Goal: Answer question/provide support: Share knowledge or assist other users

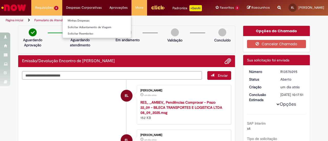
scroll to position [55, 0]
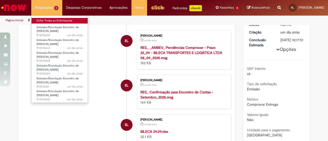
click at [46, 22] on link "Exibir Todas as Solicitações" at bounding box center [60, 21] width 56 height 6
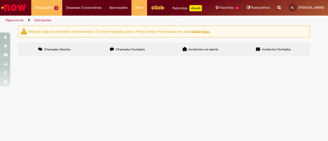
scroll to position [29, 0]
click at [0, 0] on span "R13576095" at bounding box center [0, 0] width 0 height 0
drag, startPoint x: 39, startPoint y: 113, endPoint x: 23, endPoint y: 114, distance: 16.2
click at [0, 0] on td "R13576095" at bounding box center [0, 0] width 0 height 0
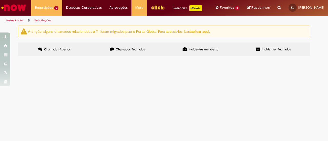
copy span "R13576095"
click at [0, 0] on tbody "R13576658 Emissão/Devolução Encontro de Contas Fornecedor EC autorizado. Aberto…" at bounding box center [0, 0] width 0 height 0
drag, startPoint x: 37, startPoint y: 103, endPoint x: 20, endPoint y: 105, distance: 17.3
click at [0, 0] on section "Itens solicitados Exportar como PDF Exportar como Excel Exportar como CSV Itens…" at bounding box center [0, 0] width 0 height 0
drag, startPoint x: 34, startPoint y: 104, endPoint x: 36, endPoint y: 104, distance: 2.8
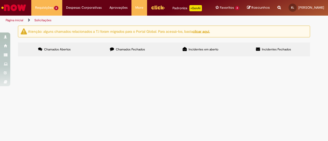
click at [0, 0] on span "R13576221" at bounding box center [0, 0] width 0 height 0
click at [0, 0] on td "R13576221" at bounding box center [0, 0] width 0 height 0
drag, startPoint x: 38, startPoint y: 103, endPoint x: 24, endPoint y: 104, distance: 14.2
click at [0, 0] on td "R13576221" at bounding box center [0, 0] width 0 height 0
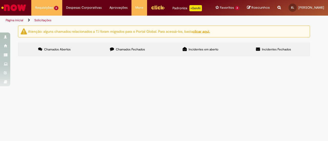
copy span "R13576221"
click at [0, 0] on td "R13576520" at bounding box center [0, 0] width 0 height 0
copy span "R13576520"
click at [9, 58] on div "Atenção: alguns chamados relacionados a T.I foram migrados para o Portal Global…" at bounding box center [164, 42] width 328 height 32
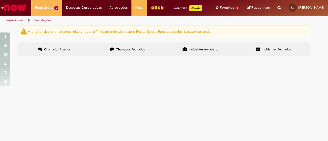
drag, startPoint x: 38, startPoint y: 85, endPoint x: 22, endPoint y: 86, distance: 16.2
click at [0, 0] on td "R13576604" at bounding box center [0, 0] width 0 height 0
copy span "R13576604"
drag, startPoint x: 38, startPoint y: 76, endPoint x: 20, endPoint y: 76, distance: 18.5
click at [0, 0] on section "Itens solicitados Exportar como PDF Exportar como Excel Exportar como CSV Itens…" at bounding box center [0, 0] width 0 height 0
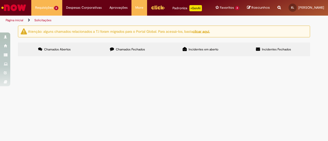
drag, startPoint x: 32, startPoint y: 74, endPoint x: 37, endPoint y: 75, distance: 5.2
click at [0, 0] on span "R13576633" at bounding box center [0, 0] width 0 height 0
click at [0, 0] on td "R13576633" at bounding box center [0, 0] width 0 height 0
drag, startPoint x: 40, startPoint y: 75, endPoint x: 21, endPoint y: 74, distance: 18.7
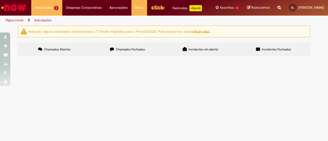
click at [0, 0] on div "Exportar como PDF Exportar como Excel Exportar como CSV Itens solicitados Númer…" at bounding box center [0, 0] width 0 height 0
click at [0, 0] on section "Itens solicitados Exportar como PDF Exportar como Excel Exportar como CSV Itens…" at bounding box center [0, 0] width 0 height 0
drag, startPoint x: 39, startPoint y: 75, endPoint x: 23, endPoint y: 76, distance: 15.9
click at [0, 0] on td "R13576633" at bounding box center [0, 0] width 0 height 0
copy span "R13576633"
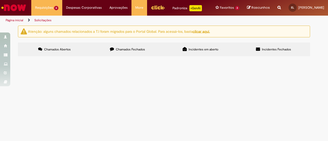
click at [0, 0] on td "R13576658" at bounding box center [0, 0] width 0 height 0
drag, startPoint x: 40, startPoint y: 65, endPoint x: 23, endPoint y: 68, distance: 16.7
click at [0, 0] on td "R13576658" at bounding box center [0, 0] width 0 height 0
copy span "R13576658"
click at [0, 0] on button at bounding box center [0, 0] width 0 height 0
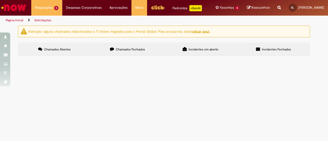
scroll to position [0, 0]
click at [0, 0] on button at bounding box center [0, 0] width 0 height 0
click at [10, 58] on div "Atenção: alguns chamados relacionados a T.I foram migrados para o Portal Global…" at bounding box center [164, 42] width 328 height 32
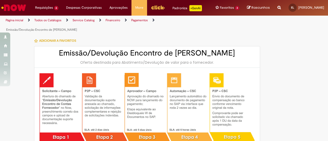
click at [0, 0] on link "Exibir Todas as Solicitações" at bounding box center [0, 0] width 0 height 0
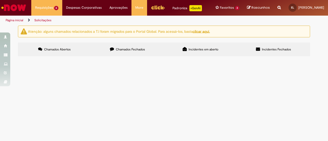
scroll to position [29, 0]
click at [0, 0] on td "R13576095" at bounding box center [0, 0] width 0 height 0
click at [0, 0] on span "R13576095" at bounding box center [0, 0] width 0 height 0
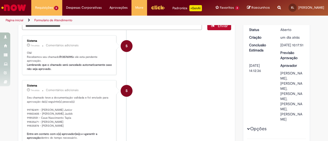
scroll to position [29, 0]
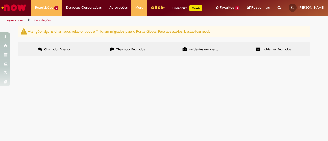
click at [0, 0] on span "R13576658" at bounding box center [0, 0] width 0 height 0
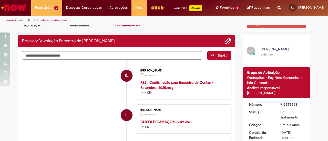
scroll to position [4, 0]
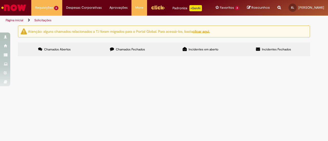
click at [0, 0] on span "R13576633" at bounding box center [0, 0] width 0 height 0
click at [33, 103] on main "Solicitações Atenção: alguns chamados relacionados a T.I foram migrados para o …" at bounding box center [164, 83] width 328 height 116
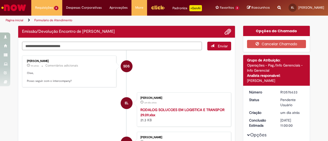
click at [72, 47] on textarea "Digite sua mensagem aqui..." at bounding box center [112, 46] width 180 height 8
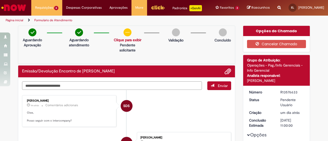
click at [57, 90] on textarea "Digite sua mensagem aqui..." at bounding box center [112, 86] width 180 height 8
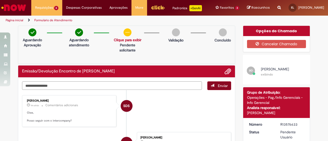
type textarea "**********"
click at [219, 90] on button "Enviar" at bounding box center [220, 86] width 24 height 9
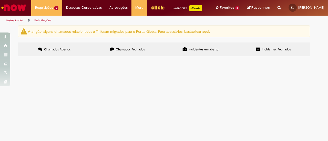
click at [0, 0] on td "R13576658" at bounding box center [0, 0] width 0 height 0
click at [0, 0] on span "R13576658" at bounding box center [0, 0] width 0 height 0
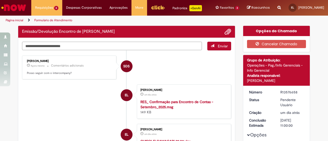
click at [86, 50] on textarea "Digite sua mensagem aqui..." at bounding box center [112, 46] width 180 height 8
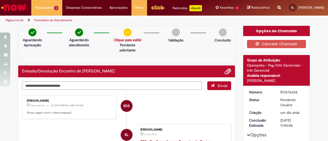
drag, startPoint x: 86, startPoint y: 50, endPoint x: 46, endPoint y: 96, distance: 60.6
click at [45, 90] on textarea "Digite sua mensagem aqui..." at bounding box center [112, 86] width 180 height 8
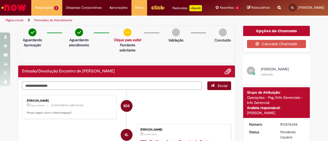
type textarea "**********"
click at [211, 88] on span "submit" at bounding box center [213, 86] width 4 height 4
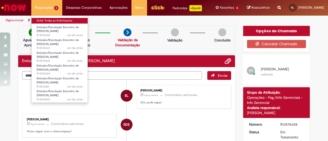
click at [47, 20] on link "Exibir Todas as Solicitações" at bounding box center [60, 21] width 56 height 6
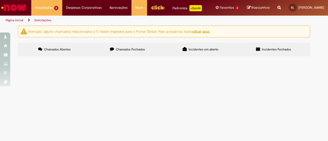
scroll to position [29, 0]
click at [0, 0] on span "R13576221" at bounding box center [0, 0] width 0 height 0
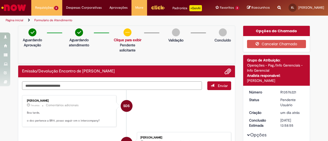
click at [69, 86] on textarea "Digite sua mensagem aqui..." at bounding box center [112, 86] width 180 height 8
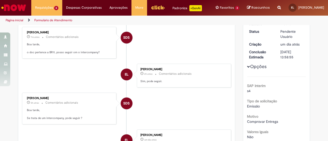
scroll to position [26, 0]
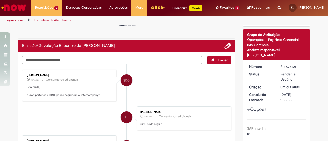
click at [95, 61] on textarea "Digite sua mensagem aqui..." at bounding box center [112, 60] width 180 height 8
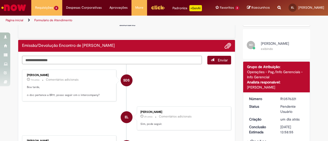
type textarea "**********"
click at [218, 65] on button "Enviar" at bounding box center [220, 60] width 24 height 9
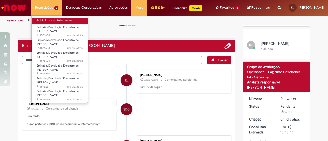
click at [43, 21] on link "Exibir Todas as Solicitações" at bounding box center [60, 21] width 56 height 6
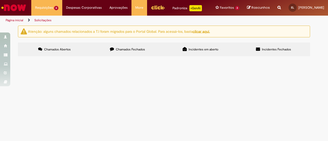
scroll to position [29, 0]
click at [0, 0] on span "R13576520" at bounding box center [0, 0] width 0 height 0
click at [0, 0] on span "R13576604" at bounding box center [0, 0] width 0 height 0
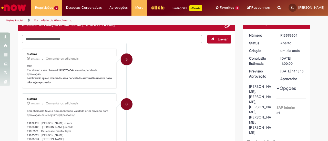
scroll to position [4, 0]
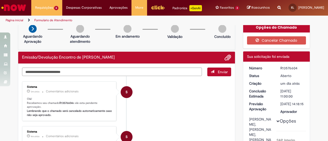
click at [282, 71] on div "R13576604" at bounding box center [293, 68] width 24 height 5
copy div "R13576604"
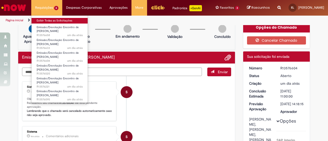
click at [49, 19] on link "Exibir Todas as Solicitações" at bounding box center [60, 21] width 56 height 6
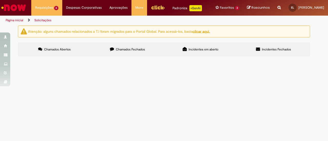
scroll to position [29, 0]
click at [0, 0] on span "R13576520" at bounding box center [0, 0] width 0 height 0
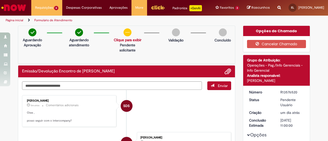
click at [75, 48] on p "Aguardando atendimento" at bounding box center [79, 42] width 24 height 10
click at [45, 86] on textarea "Digite sua mensagem aqui..." at bounding box center [112, 86] width 180 height 8
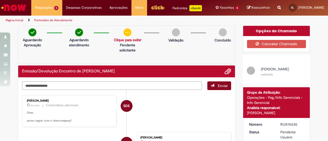
type textarea "**********"
click at [208, 89] on button "Enviar" at bounding box center [220, 86] width 24 height 9
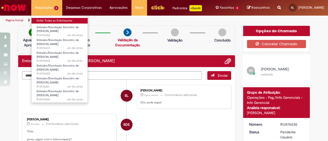
click at [44, 22] on link "Exibir Todas as Solicitações" at bounding box center [60, 21] width 56 height 6
click at [44, 20] on link "Exibir Todas as Solicitações" at bounding box center [60, 21] width 56 height 6
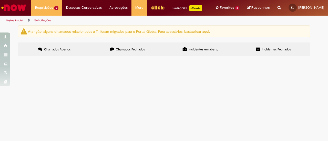
scroll to position [29, 0]
click at [0, 0] on span "R13576095" at bounding box center [0, 0] width 0 height 0
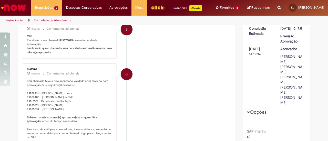
scroll to position [29, 0]
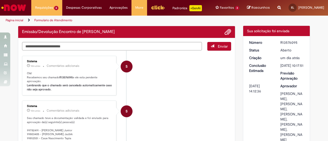
click at [293, 45] on div "R13576095" at bounding box center [293, 42] width 24 height 5
copy div "R13576095"
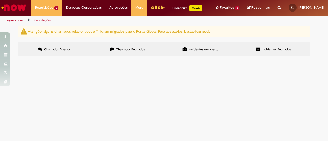
scroll to position [29, 0]
drag, startPoint x: 38, startPoint y: 65, endPoint x: 24, endPoint y: 66, distance: 14.4
click at [0, 0] on td "R13576658" at bounding box center [0, 0] width 0 height 0
click at [0, 0] on div "Linhas 1 − 6 de 6" at bounding box center [0, 0] width 0 height 0
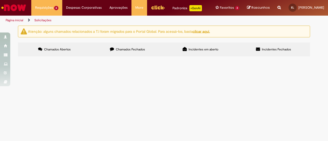
click at [0, 0] on span "R13576604" at bounding box center [0, 0] width 0 height 0
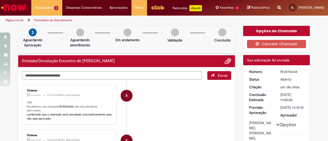
click at [148, 95] on li "S Sistema 23m atrás 23 minutos atrás Comentários adicionais Olá! Recebemos seu …" at bounding box center [126, 105] width 209 height 40
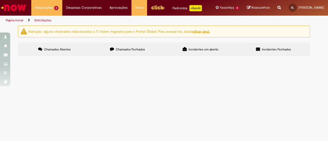
scroll to position [29, 0]
click at [0, 0] on span "R13576658" at bounding box center [0, 0] width 0 height 0
click at [0, 0] on span "R13576520" at bounding box center [0, 0] width 0 height 0
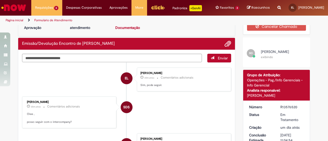
scroll to position [26, 0]
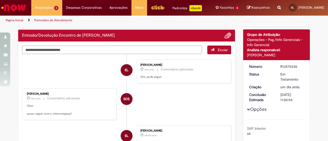
click at [104, 54] on textarea "Digite sua mensagem aqui..." at bounding box center [112, 50] width 180 height 8
paste textarea "**********"
paste textarea "********"
click at [153, 53] on textarea "**********" at bounding box center [112, 50] width 180 height 8
type textarea "**********"
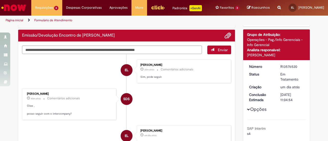
click at [211, 52] on span "submit" at bounding box center [213, 50] width 4 height 4
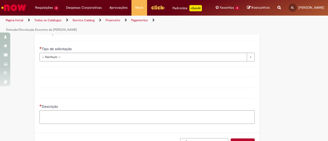
scroll to position [359, 0]
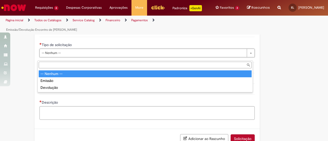
drag, startPoint x: 65, startPoint y: 56, endPoint x: 63, endPoint y: 74, distance: 17.9
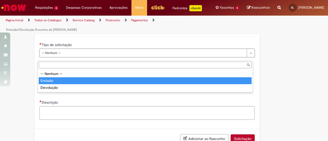
type input "*******"
select select "*******"
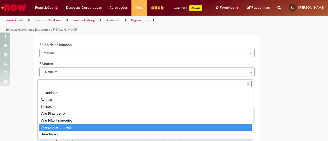
type input "**********"
select select "**********"
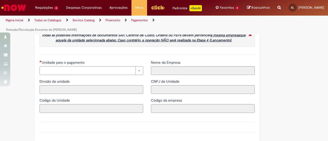
scroll to position [436, 0]
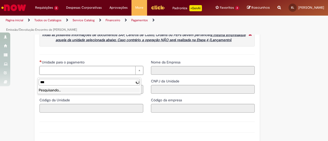
type input "****"
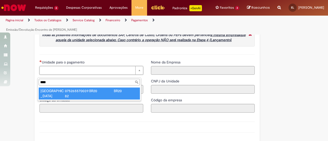
type input "**********"
type input "****"
type input "**********"
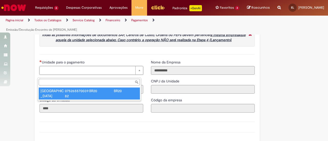
type input "**********"
type input "****"
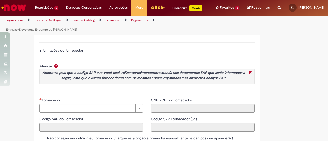
scroll to position [583, 0]
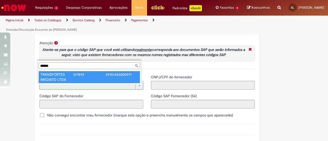
type input "******"
type input "**********"
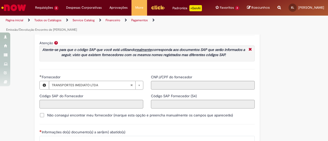
type input "******"
type input "**********"
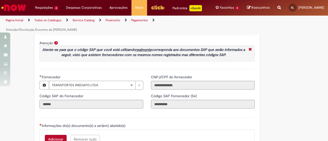
scroll to position [609, 0]
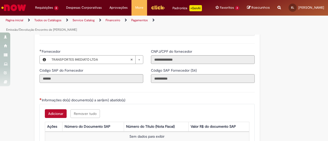
drag, startPoint x: 162, startPoint y: 82, endPoint x: 197, endPoint y: 88, distance: 35.6
click at [197, 87] on div "**********" at bounding box center [203, 68] width 112 height 38
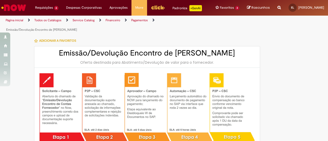
type input "********"
type input "**********"
type input "****"
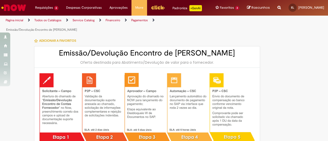
type input "**********"
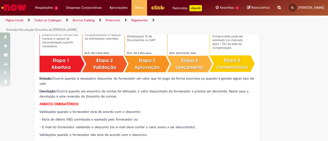
type input "**********"
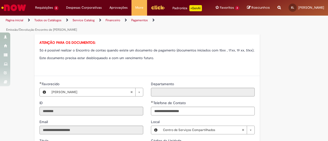
scroll to position [257, 0]
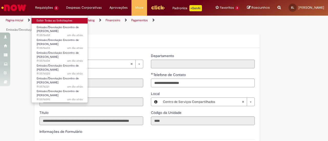
click at [45, 19] on link "Exibir Todas as Solicitações" at bounding box center [60, 21] width 56 height 6
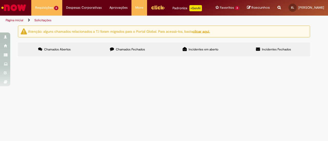
scroll to position [29, 0]
click at [0, 0] on span "R13576221" at bounding box center [0, 0] width 0 height 0
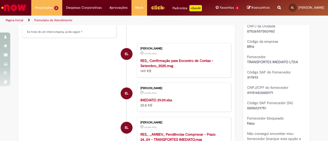
scroll to position [282, 0]
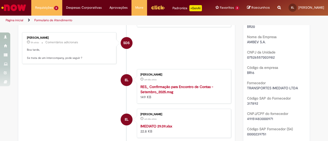
drag, startPoint x: 89, startPoint y: 96, endPoint x: 133, endPoint y: 22, distance: 85.6
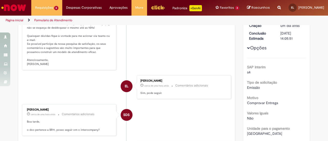
scroll to position [15, 0]
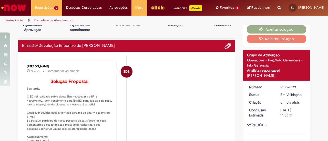
click at [73, 109] on p "Solução Proposta: Boa tarde, O EC foi realizado sob o docs: BR11 4800067264 e B…" at bounding box center [69, 111] width 85 height 64
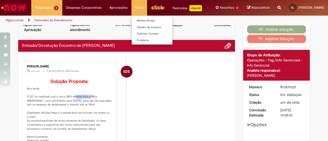
copy p "4800067264"
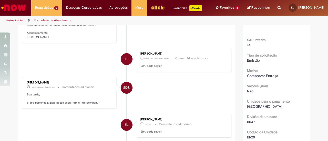
scroll to position [67, 0]
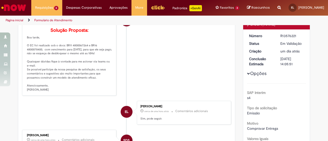
click at [148, 72] on li "SDS Sabrina Da Silva Oliveira 21m atrás 21 minutos atrás Comentários adicionais…" at bounding box center [126, 53] width 209 height 86
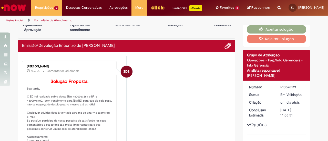
scroll to position [15, 0]
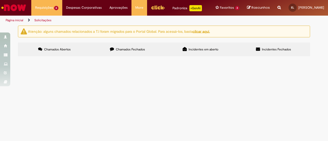
scroll to position [29, 0]
click at [0, 0] on span "R13576520" at bounding box center [0, 0] width 0 height 0
click at [0, 0] on span "R13576658" at bounding box center [0, 0] width 0 height 0
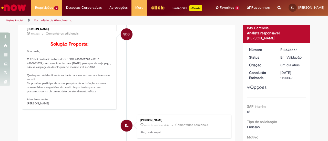
scroll to position [26, 0]
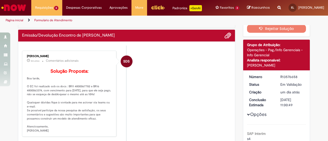
click at [79, 98] on p "Solução Proposta: Boa tarde, O EC foi realizado sob os docs : BR11 4800067782 e…" at bounding box center [69, 101] width 85 height 64
copy p "4800067782"
click at [31, 103] on p "Solução Proposta: Boa tarde, O EC foi realizado sob os docs : BR11 4800067782 e…" at bounding box center [69, 101] width 85 height 64
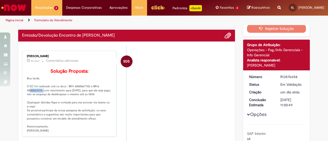
copy p "4800063374"
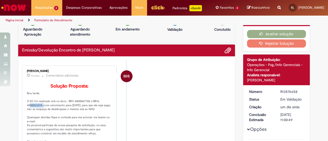
scroll to position [0, 0]
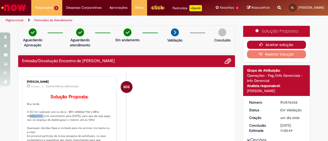
click at [267, 48] on button "Aceitar solução" at bounding box center [276, 45] width 59 height 8
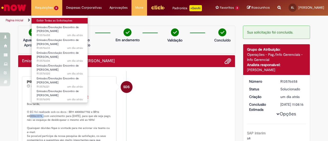
click at [51, 19] on link "Exibir Todas as Solicitações" at bounding box center [60, 21] width 56 height 6
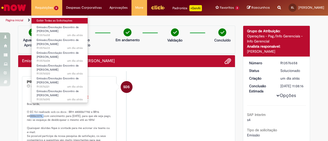
click at [44, 19] on link "Exibir Todas as Solicitações" at bounding box center [60, 21] width 56 height 6
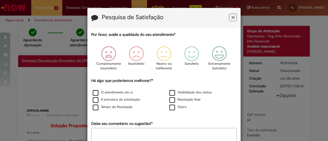
click at [236, 17] on div "Pesquisa de Satisfação" at bounding box center [164, 18] width 153 height 20
click at [234, 17] on button "Feedback" at bounding box center [233, 18] width 8 height 8
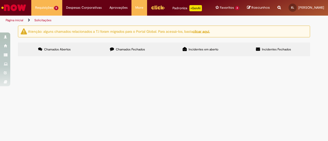
click at [43, 21] on li "Solicitações" at bounding box center [43, 20] width 21 height 9
click at [0, 0] on span "R13576095" at bounding box center [0, 0] width 0 height 0
click at [0, 0] on span "R13576633" at bounding box center [0, 0] width 0 height 0
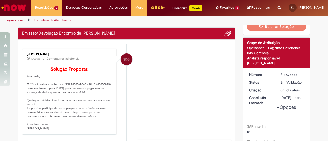
scroll to position [26, 0]
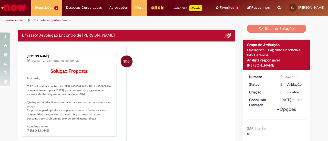
click at [72, 97] on p "Solução Proposta: Boa tarde, O EC foi realizado sob o doc:BR11 4800067868 e BR1…" at bounding box center [69, 101] width 85 height 64
copy p "4800067868"
click at [109, 98] on p "Solução Proposta: Boa tarde, O EC foi realizado sob o doc:BR11 4800067868 e BR1…" at bounding box center [69, 101] width 85 height 64
click at [105, 98] on p "Solução Proposta: Boa tarde, O EC foi realizado sob o doc:BR11 4800067868 e BR1…" at bounding box center [69, 101] width 85 height 64
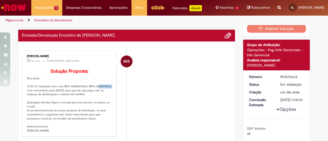
click at [105, 98] on p "Solução Proposta: Boa tarde, O EC foi realizado sob o doc:BR11 4800067868 e BR1…" at bounding box center [69, 101] width 85 height 64
copy p "4800078410"
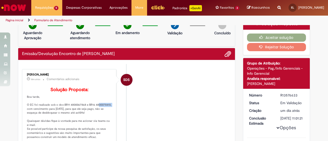
scroll to position [0, 0]
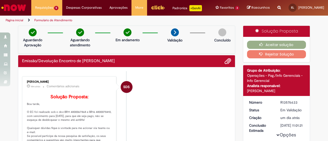
click at [198, 90] on li "SDS Sabrina Da Silva Oliveira 18m atrás 18 minutos atrás Comentários adicionais…" at bounding box center [126, 119] width 209 height 86
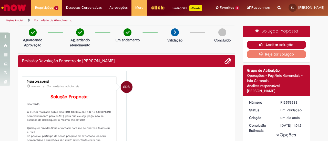
click at [253, 49] on button "Aceitar solução" at bounding box center [276, 45] width 59 height 8
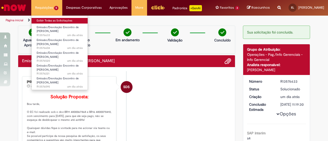
click at [45, 22] on link "Exibir Todas as Solicitações" at bounding box center [60, 21] width 56 height 6
click at [59, 21] on link "Exibir Todas as Solicitações" at bounding box center [60, 21] width 56 height 6
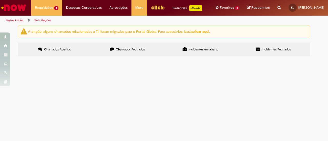
scroll to position [10, 0]
click at [0, 0] on span "R13576520" at bounding box center [0, 0] width 0 height 0
click at [0, 0] on span "R13576221" at bounding box center [0, 0] width 0 height 0
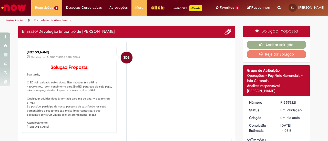
click at [28, 112] on p "Solução Proposta: Boa tarde, O EC foi realizado sob o docs: BR11 4800067264 e B…" at bounding box center [69, 97] width 85 height 64
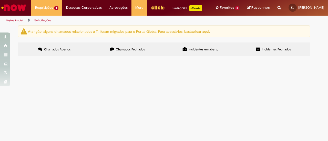
click at [0, 0] on span "R13576604" at bounding box center [0, 0] width 0 height 0
click at [0, 0] on span "R13576095" at bounding box center [0, 0] width 0 height 0
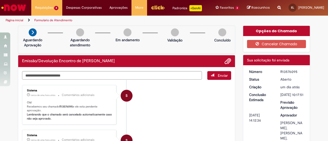
scroll to position [51, 0]
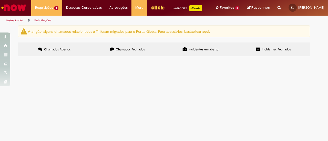
click at [0, 0] on span "R13576520" at bounding box center [0, 0] width 0 height 0
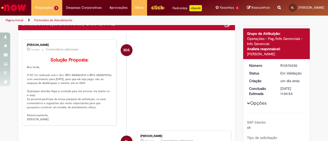
scroll to position [77, 0]
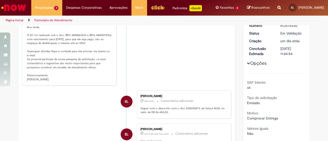
click at [102, 45] on p "Solução Proposta: Boa tarde, O EC foi realizado sob o doc: BR11 4800069531 e BR…" at bounding box center [69, 50] width 85 height 64
click at [100, 47] on p "Solução Proposta: Boa tarde, O EC foi realizado sob o doc: BR11 4800069531 e BR…" at bounding box center [69, 50] width 85 height 64
copy p "4800070764"
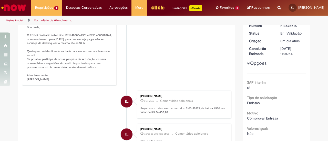
click at [148, 63] on li "SDS Sabrina Da Silva Oliveira 8m atrás 8 minutos atrás Comentários adicionais S…" at bounding box center [126, 42] width 209 height 86
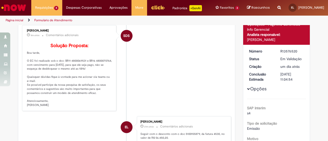
scroll to position [26, 0]
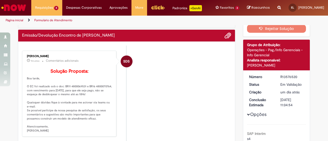
click at [163, 105] on li "SDS Sabrina Da Silva Oliveira 9m atrás 9 minutos atrás Comentários adicionais S…" at bounding box center [126, 94] width 209 height 86
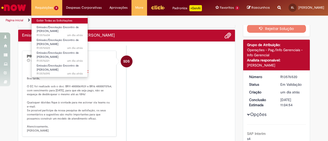
click at [41, 20] on link "Exibir Todas as Solicitações" at bounding box center [60, 21] width 56 height 6
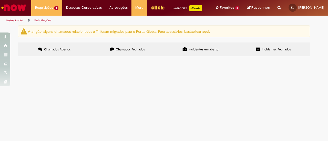
click at [0, 0] on td "R13576221" at bounding box center [0, 0] width 0 height 0
click at [0, 0] on span "R13576221" at bounding box center [0, 0] width 0 height 0
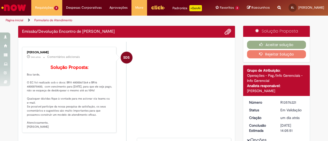
click at [31, 101] on p "Solução Proposta: Boa tarde, O EC foi realizado sob o docs: BR11 4800067264 e B…" at bounding box center [69, 97] width 85 height 64
click at [29, 98] on div "Solução Proposta: Boa tarde, O EC foi realizado sob o docs: BR11 4800067264 e B…" at bounding box center [69, 96] width 85 height 67
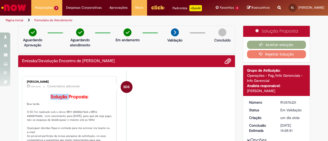
click at [29, 98] on div "Solução Proposta: Boa tarde, O EC foi realizado sob o docs: BR11 4800067264 e B…" at bounding box center [69, 125] width 85 height 67
click at [34, 127] on p "Solução Proposta: Boa tarde, O EC foi realizado sob o docs: BR11 4800067264 e B…" at bounding box center [69, 127] width 85 height 64
copy p "4800078400"
click at [177, 87] on li "SDS Sabrina Da Silva Oliveira 35m atrás 35 minutos atrás Comentários adicionais…" at bounding box center [126, 119] width 209 height 86
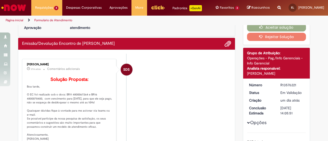
scroll to position [26, 0]
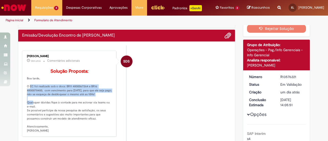
drag, startPoint x: 103, startPoint y: 107, endPoint x: 23, endPoint y: 97, distance: 80.8
click at [24, 97] on div "Sabrina Da Silva Oliveira 38m atrás 38 minutos atrás Comentários adicionais Sol…" at bounding box center [69, 93] width 91 height 83
copy p "O EC foi realizado sob o docs: BR11 4800067264 e BR16 4800078400, com venciment…"
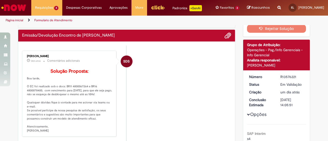
click at [172, 78] on li "SDS Sabrina Da Silva Oliveira 38m atrás 38 minutos atrás Comentários adicionais…" at bounding box center [126, 94] width 209 height 86
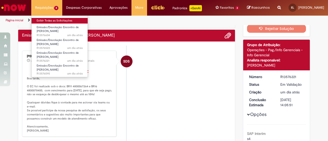
click at [45, 19] on link "Exibir Todas as Solicitações" at bounding box center [60, 21] width 56 height 6
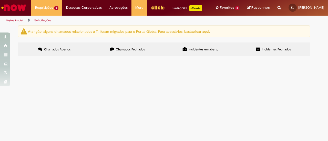
click at [0, 0] on span "R13576221" at bounding box center [0, 0] width 0 height 0
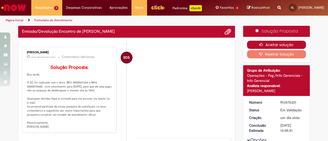
click at [257, 49] on button "Aceitar solução" at bounding box center [276, 45] width 59 height 8
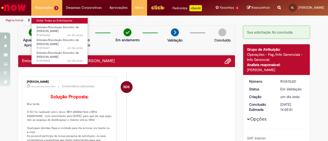
click at [48, 18] on link "Exibir Todas as Solicitações" at bounding box center [60, 21] width 56 height 6
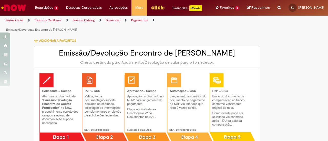
type input "********"
type input "**********"
type input "****"
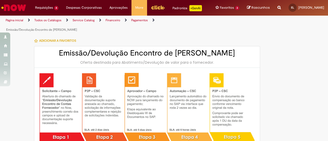
type input "**********"
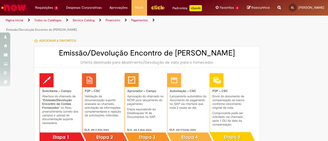
type input "**********"
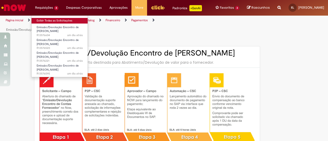
click at [38, 20] on link "Exibir Todas as Solicitações" at bounding box center [60, 21] width 56 height 6
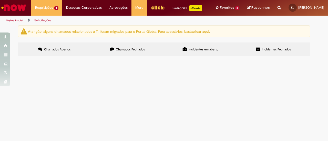
click at [0, 0] on span "R13576520" at bounding box center [0, 0] width 0 height 0
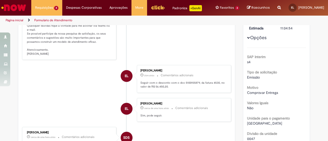
scroll to position [26, 0]
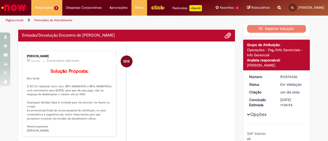
click at [147, 109] on li "SDS [PERSON_NAME] 14m atrás 14 minutos atrás Comentários adicionais Solução Pro…" at bounding box center [126, 94] width 209 height 86
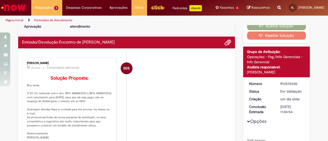
scroll to position [0, 0]
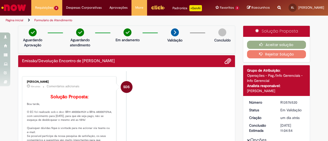
click at [144, 98] on li "SDS [PERSON_NAME] 15m atrás 15 minutos atrás Comentários adicionais Solução Pro…" at bounding box center [126, 119] width 209 height 86
click at [102, 122] on p "Solução Proposta: Boa tarde, O EC foi realizado sob o doc: BR11 4800069531 e BR…" at bounding box center [69, 127] width 85 height 64
copy p "4800070764"
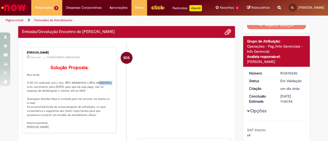
scroll to position [51, 0]
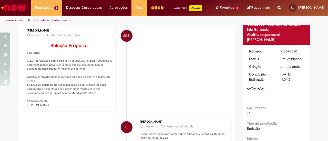
click at [69, 72] on p "Solução Proposta: Boa tarde, O EC foi realizado sob o doc: BR11 4800069531 e BR…" at bounding box center [69, 75] width 85 height 64
copy p "4800069531"
click at [104, 73] on p "Solução Proposta: Boa tarde, O EC foi realizado sob o doc: BR11 4800069531 e BR…" at bounding box center [69, 75] width 85 height 64
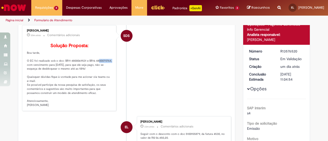
copy p "4800070764"
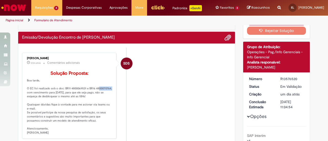
scroll to position [0, 0]
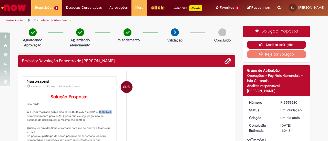
click at [258, 47] on button "Aceitar solução" at bounding box center [276, 45] width 59 height 8
